Goal: Information Seeking & Learning: Learn about a topic

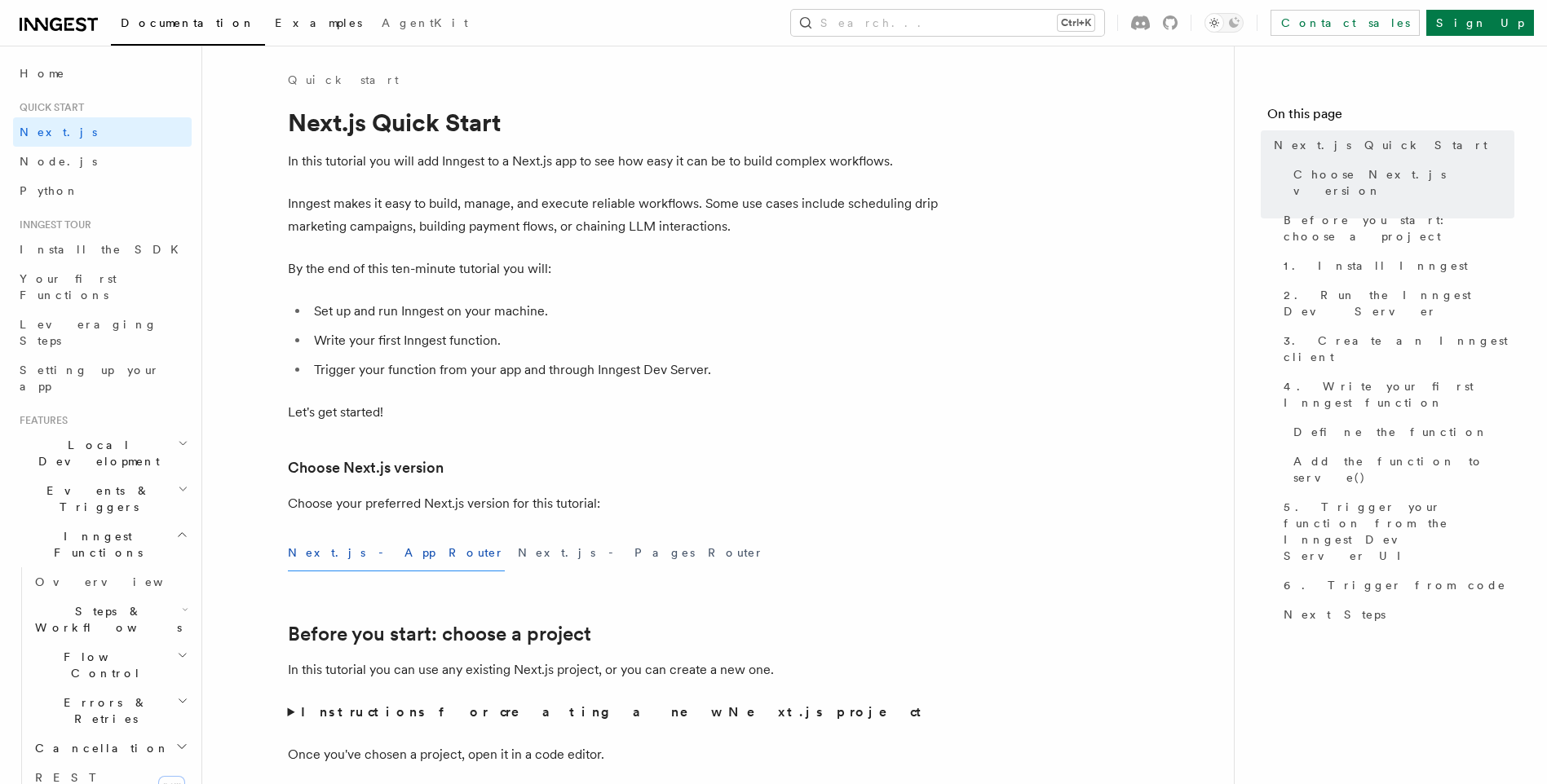
click at [275, 24] on span "Examples" at bounding box center [319, 23] width 88 height 13
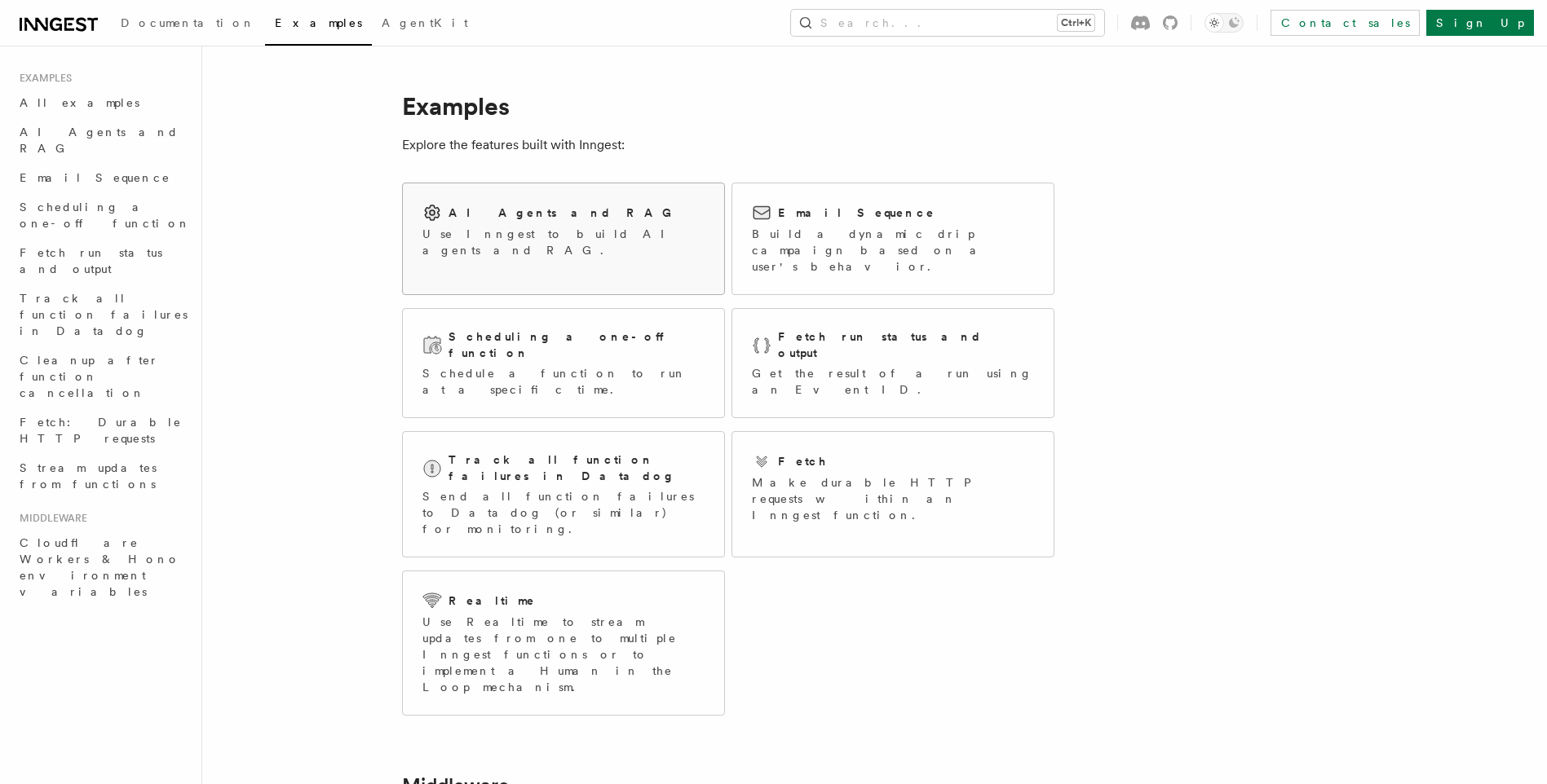
click at [493, 230] on p "Use Inngest to build AI agents and RAG." at bounding box center [563, 242] width 282 height 33
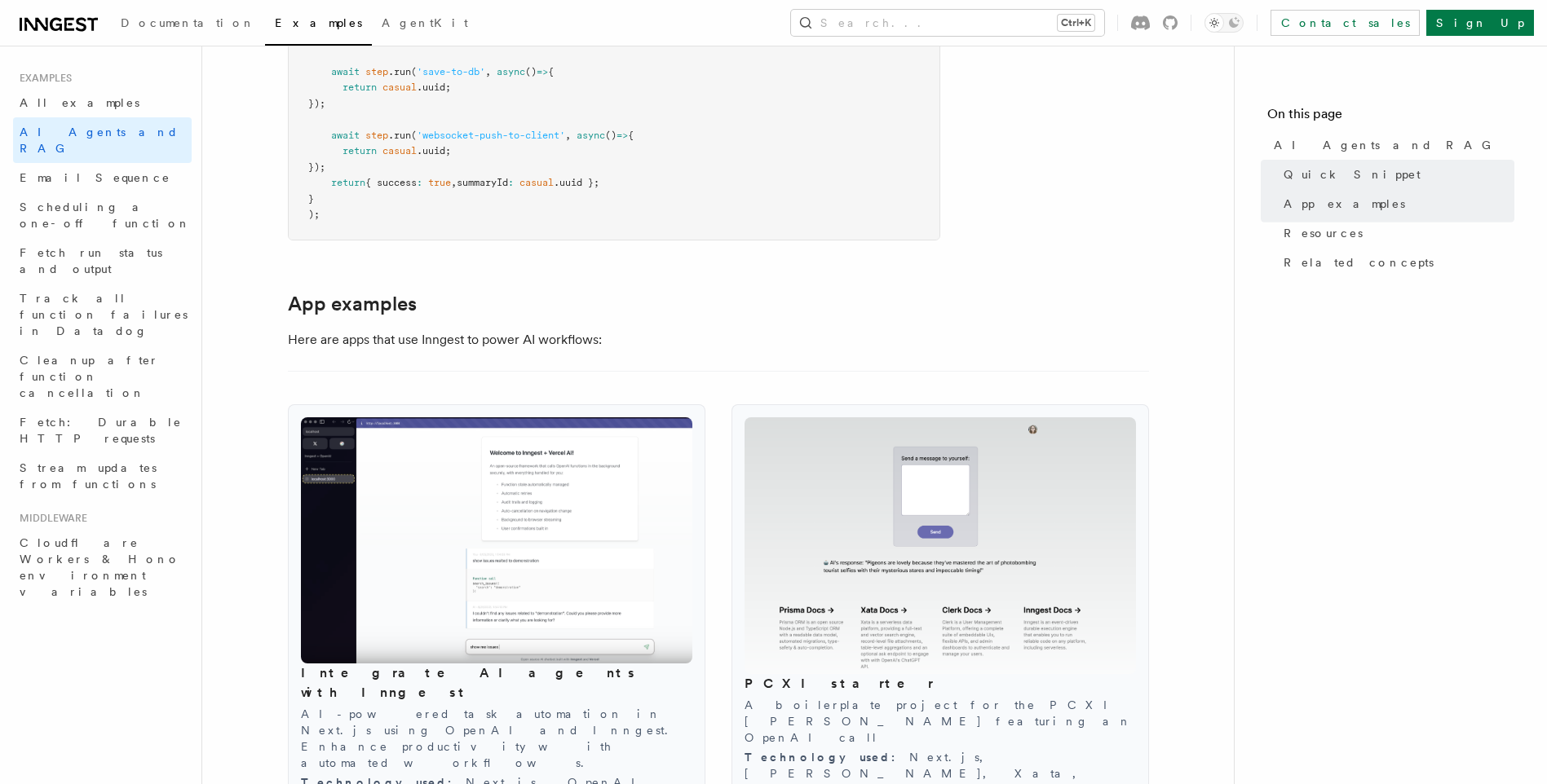
scroll to position [1630, 0]
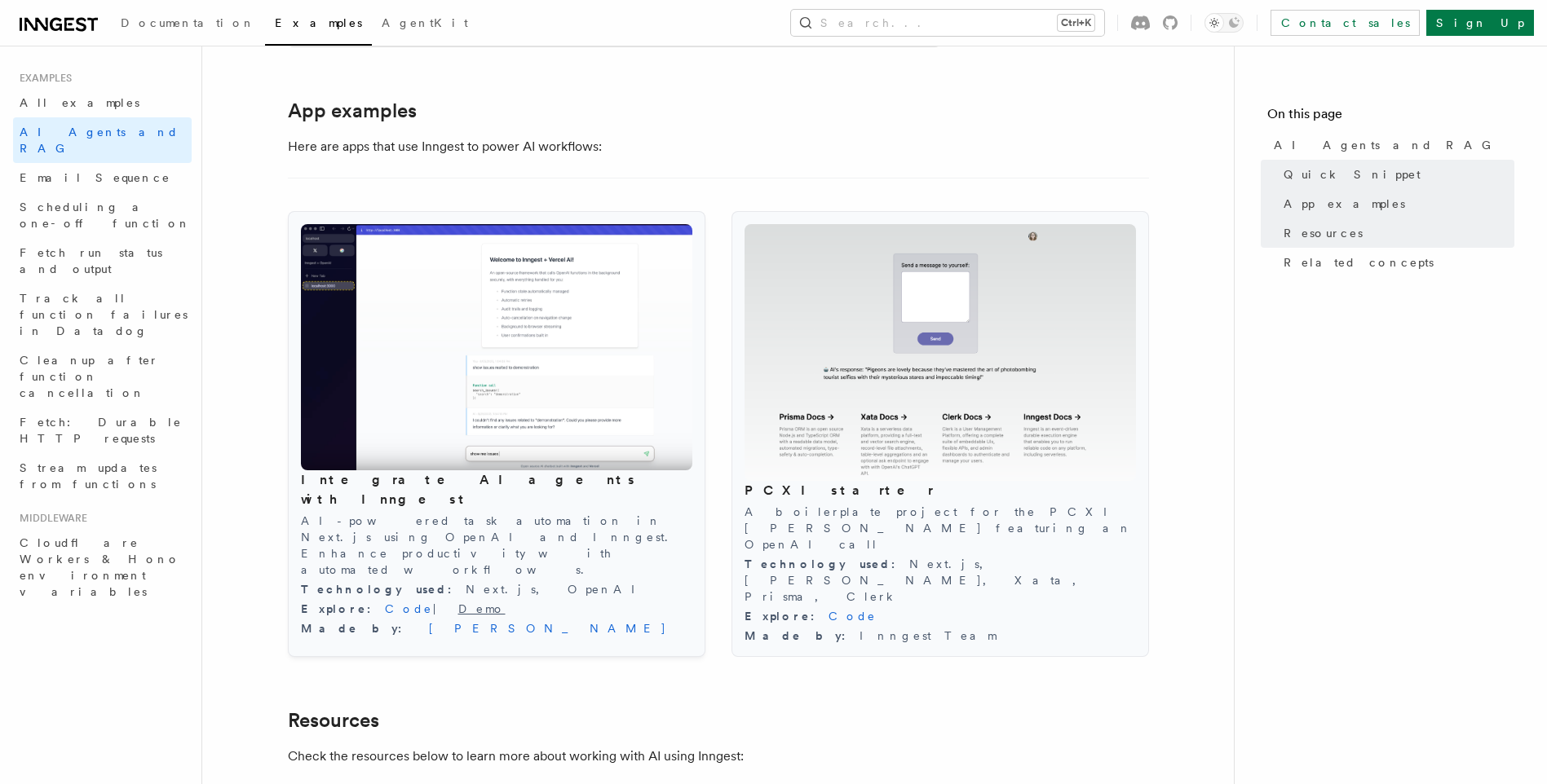
click at [458, 602] on link "Demo" at bounding box center [482, 609] width 47 height 13
